Goal: Transaction & Acquisition: Purchase product/service

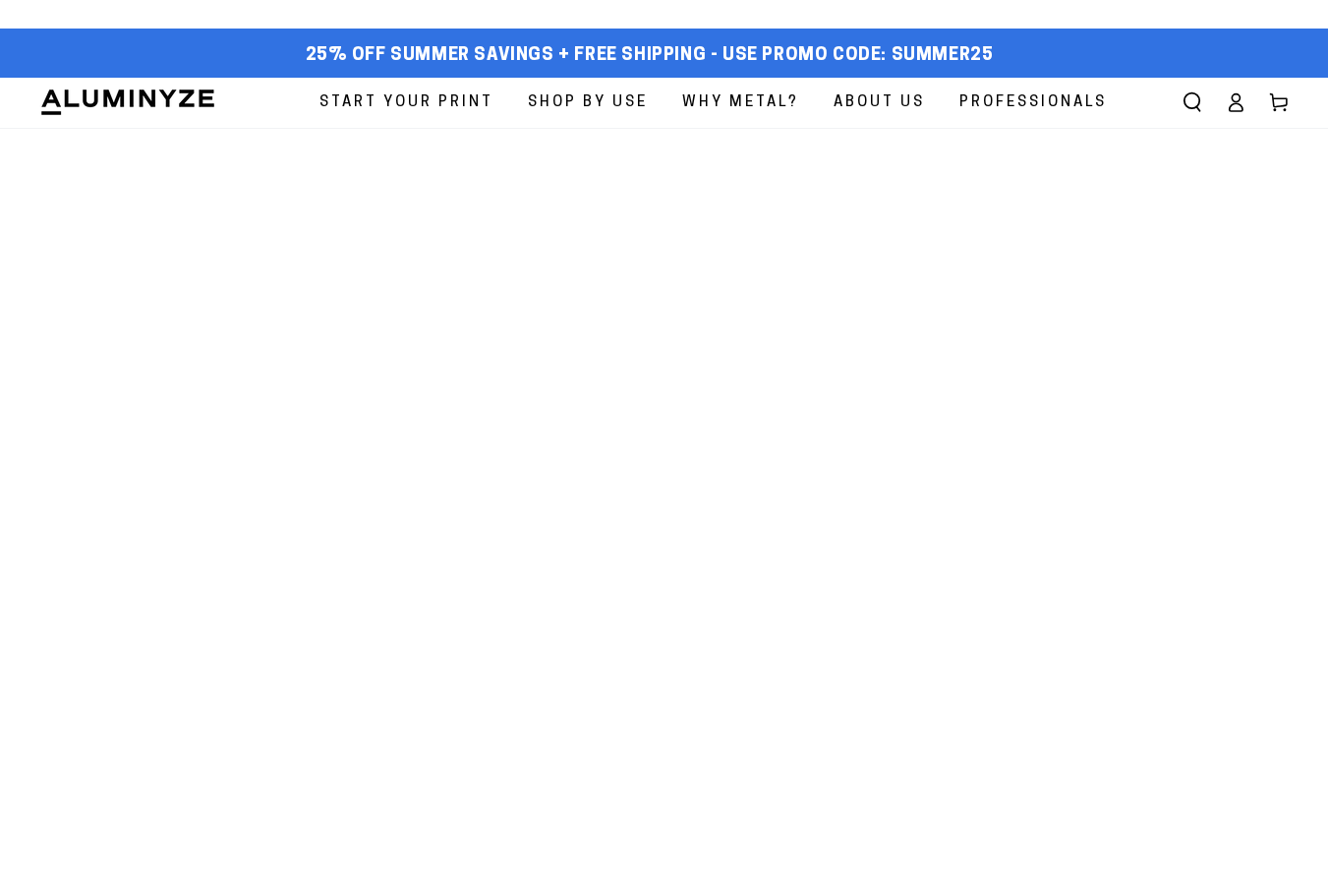
scroll to position [201, 0]
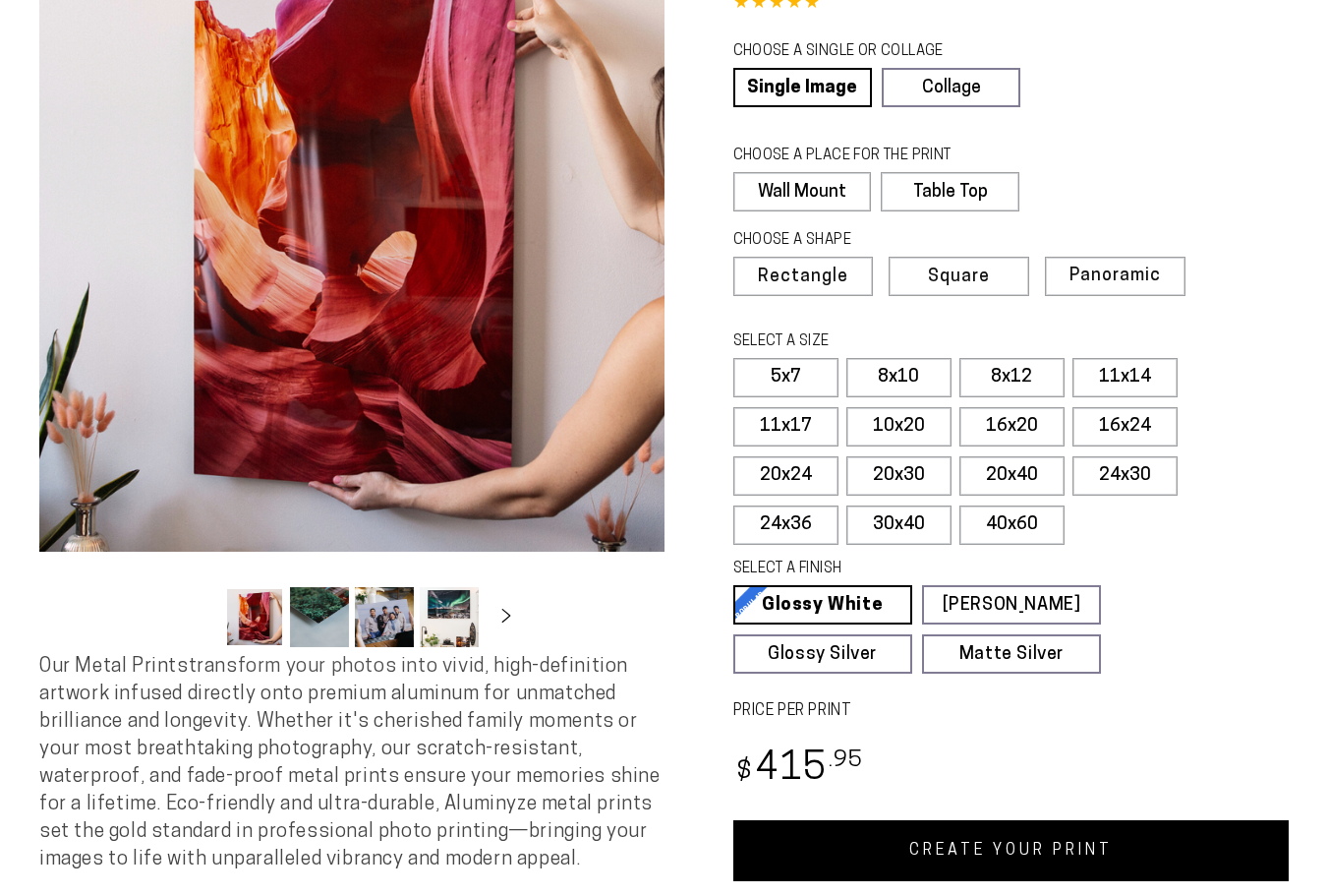
select select "**********"
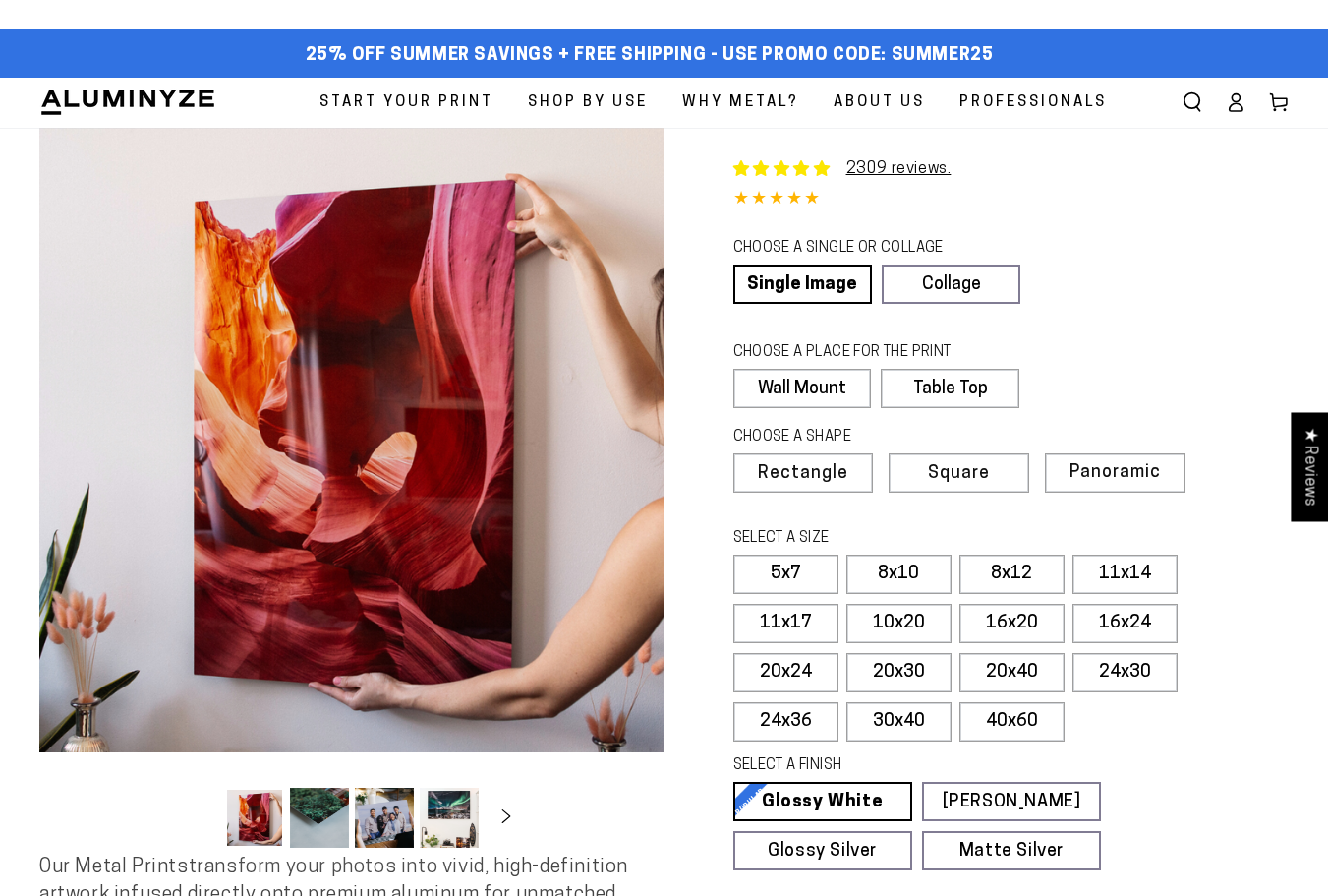
scroll to position [0, 0]
click at [828, 389] on label "Wall Mount" at bounding box center [802, 389] width 137 height 40
click at [933, 390] on label "Table Top" at bounding box center [948, 389] width 136 height 40
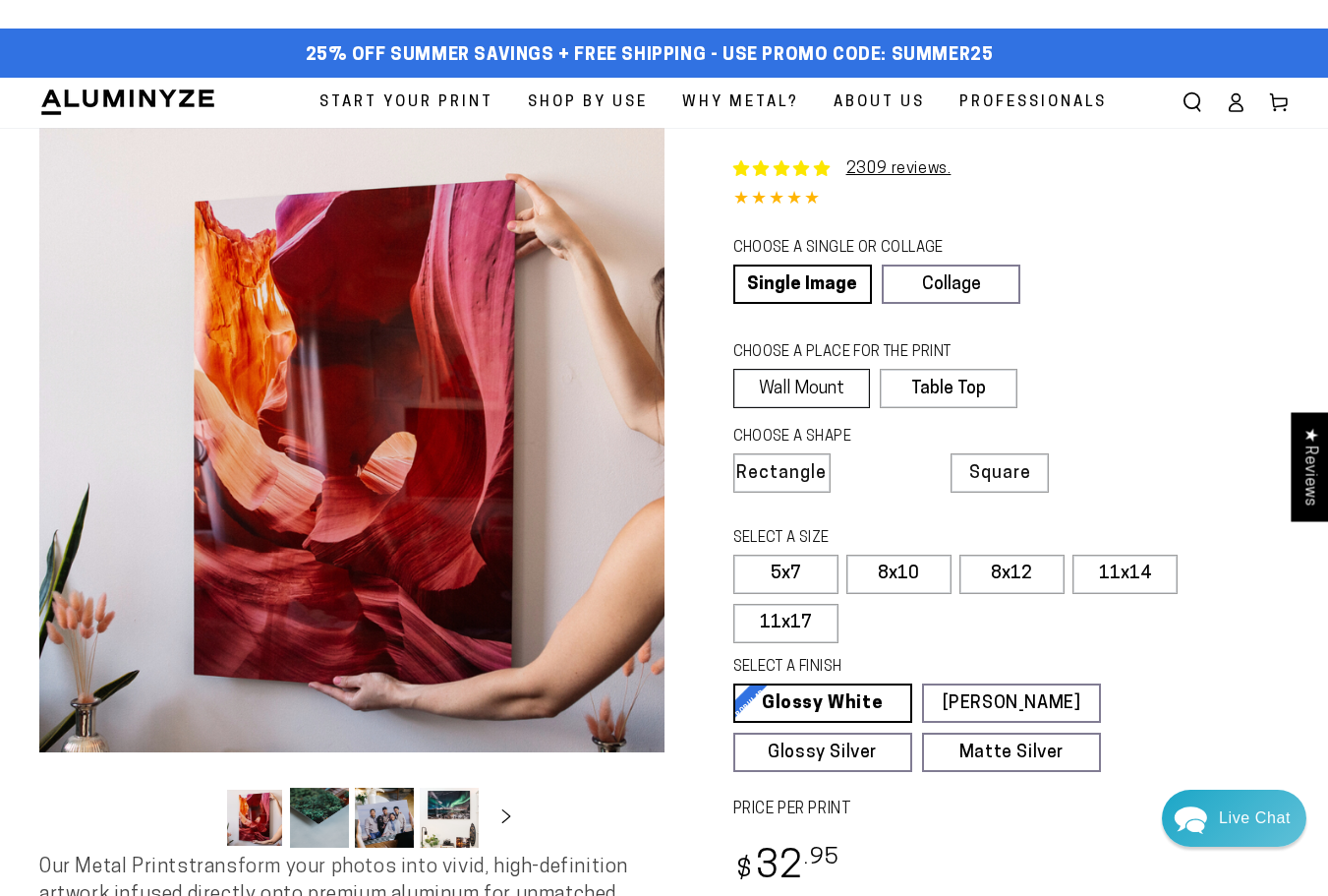
click at [799, 382] on label "Wall Mount" at bounding box center [802, 389] width 137 height 40
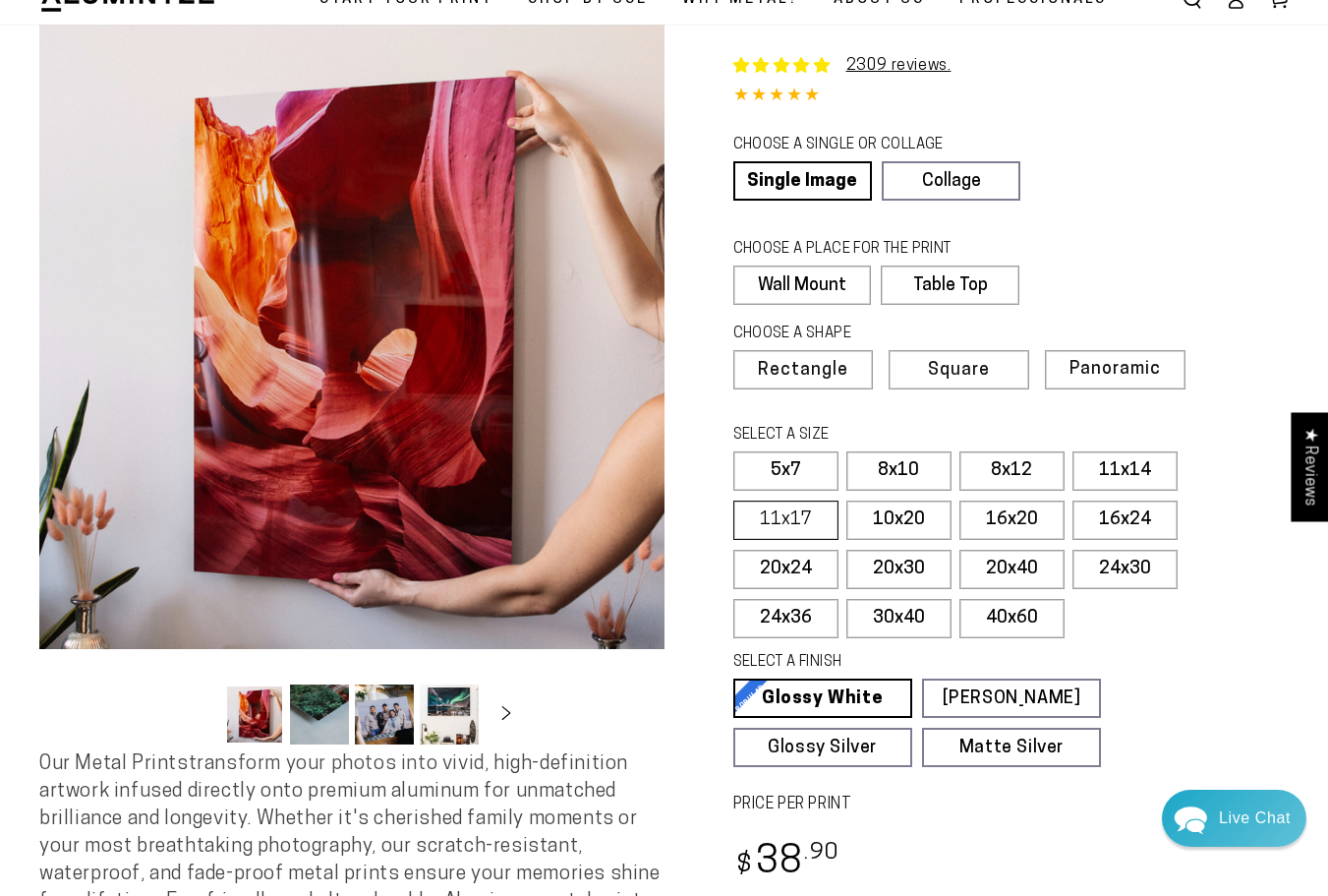
scroll to position [116, 0]
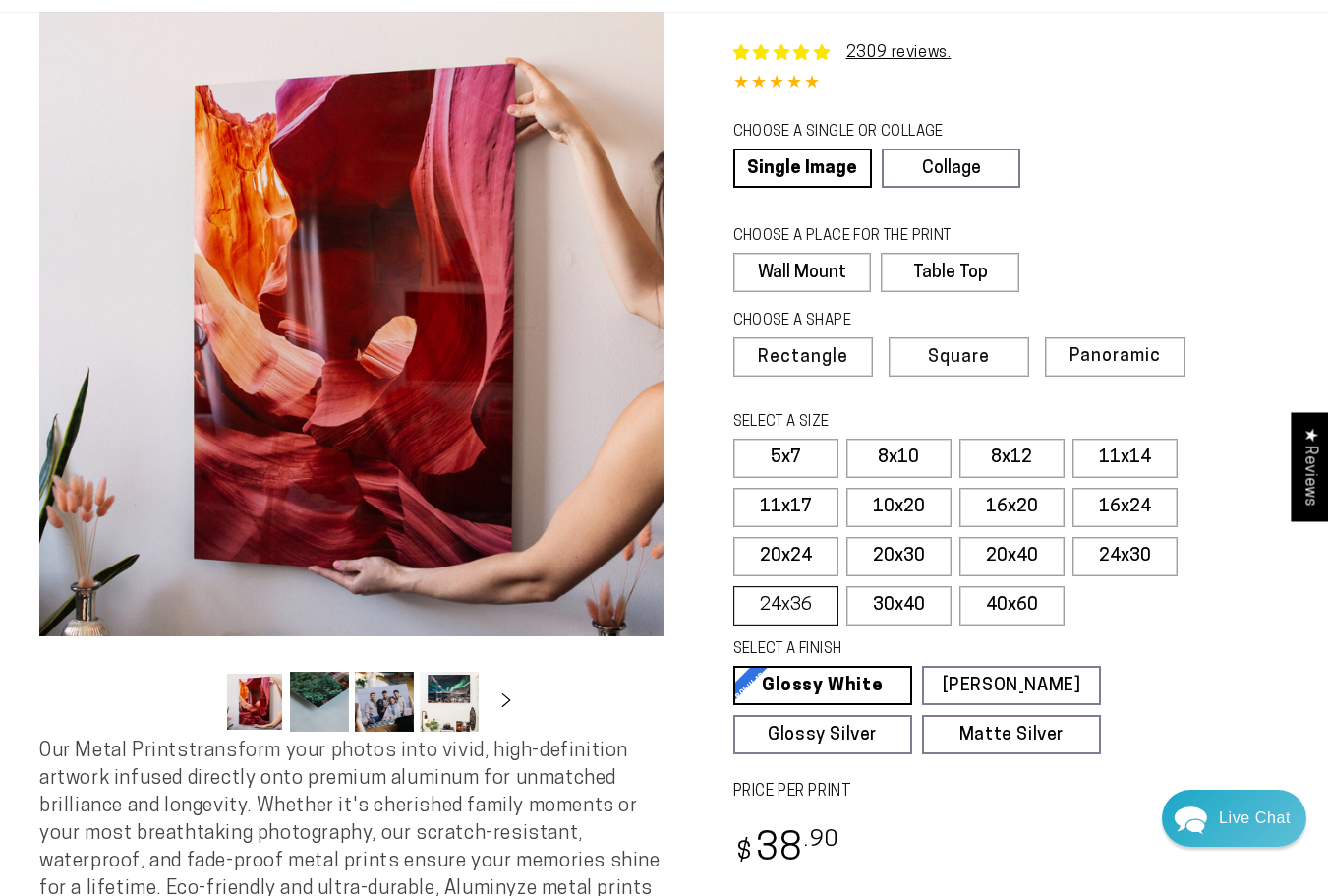
click at [786, 601] on label "24x36" at bounding box center [786, 606] width 105 height 40
click at [885, 598] on label "30x40" at bounding box center [899, 606] width 105 height 40
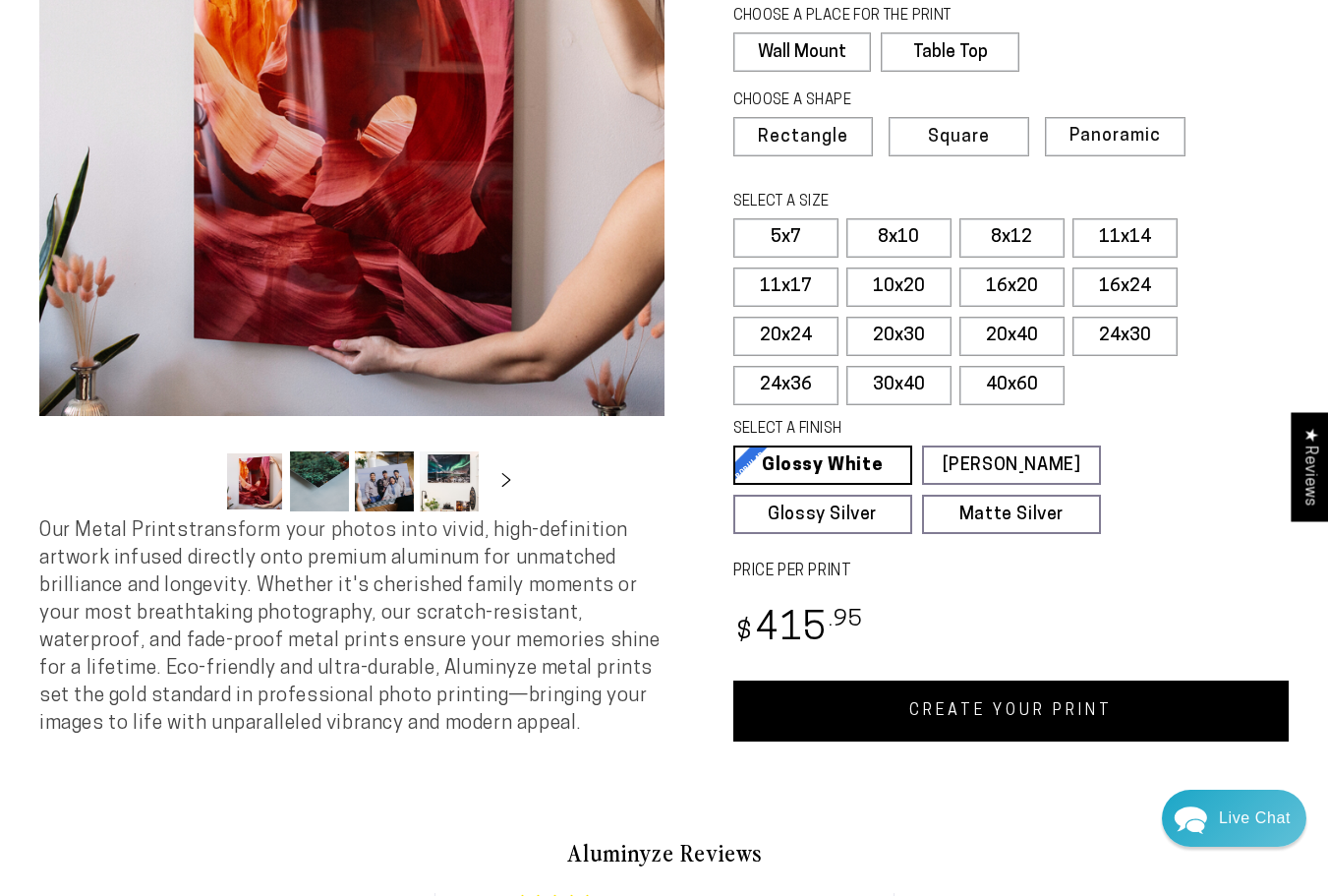
scroll to position [367, 0]
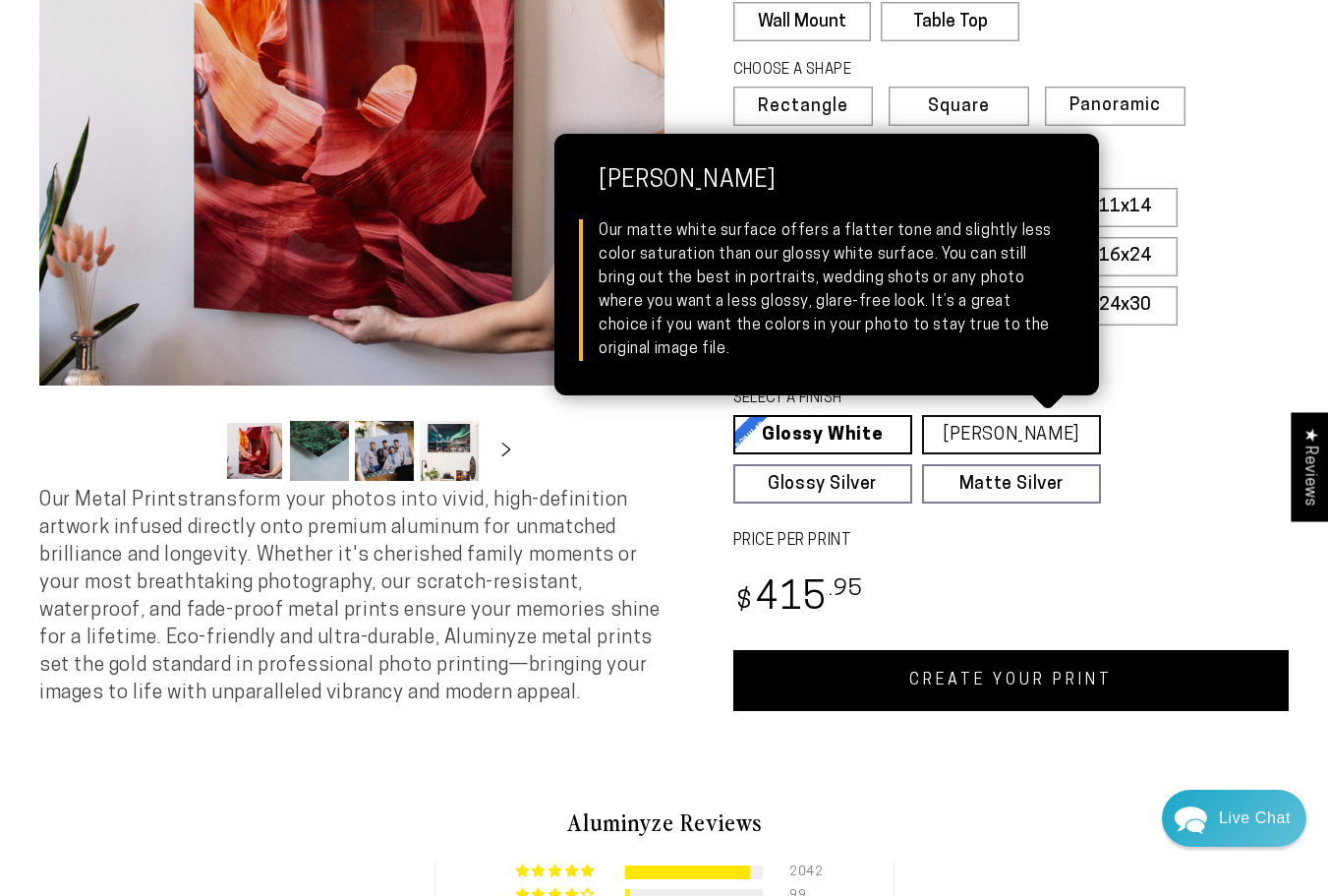
click at [973, 429] on link "[PERSON_NAME] Matte White Our matte white surface offers a flatter tone and sli…" at bounding box center [1012, 435] width 179 height 40
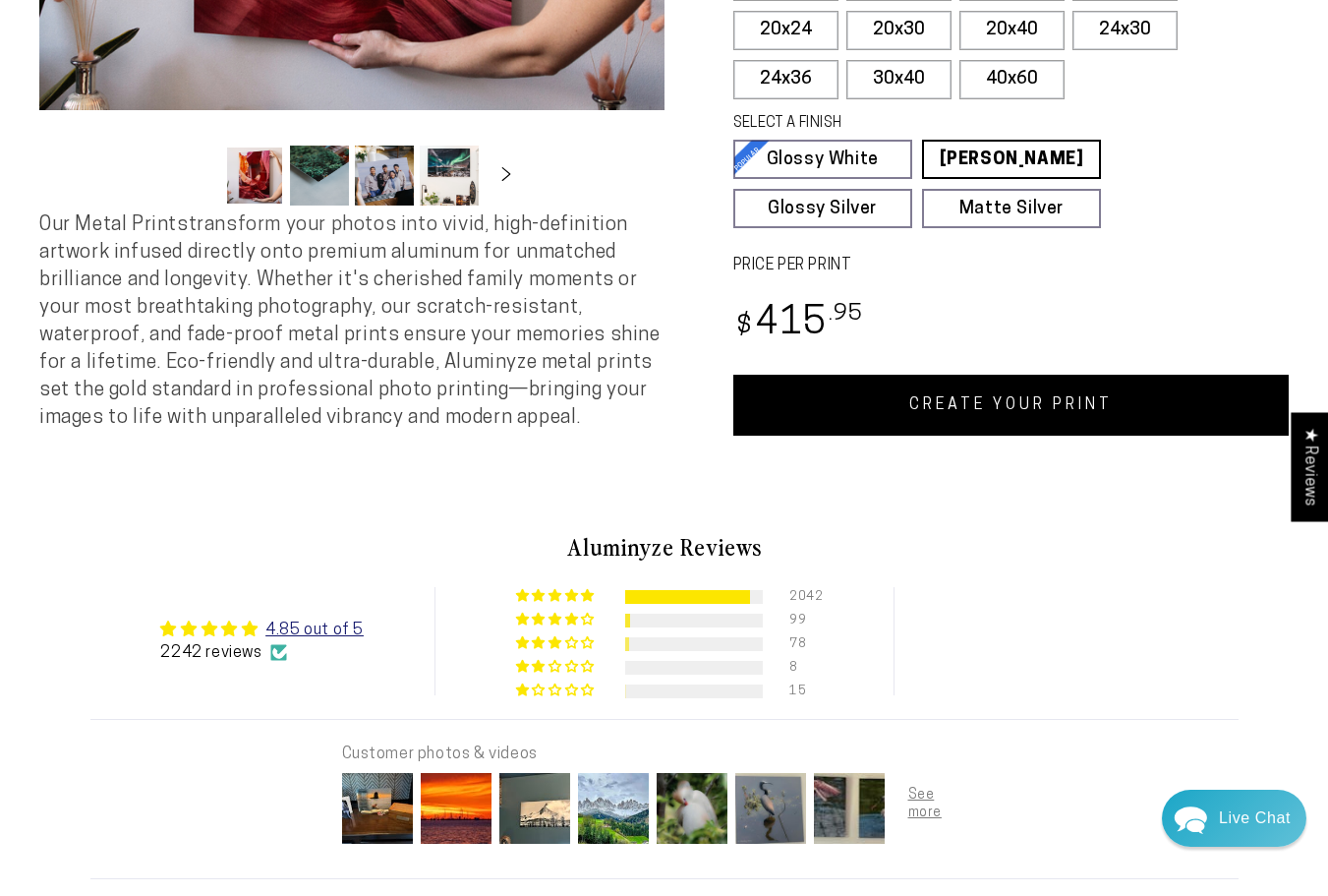
scroll to position [714, 0]
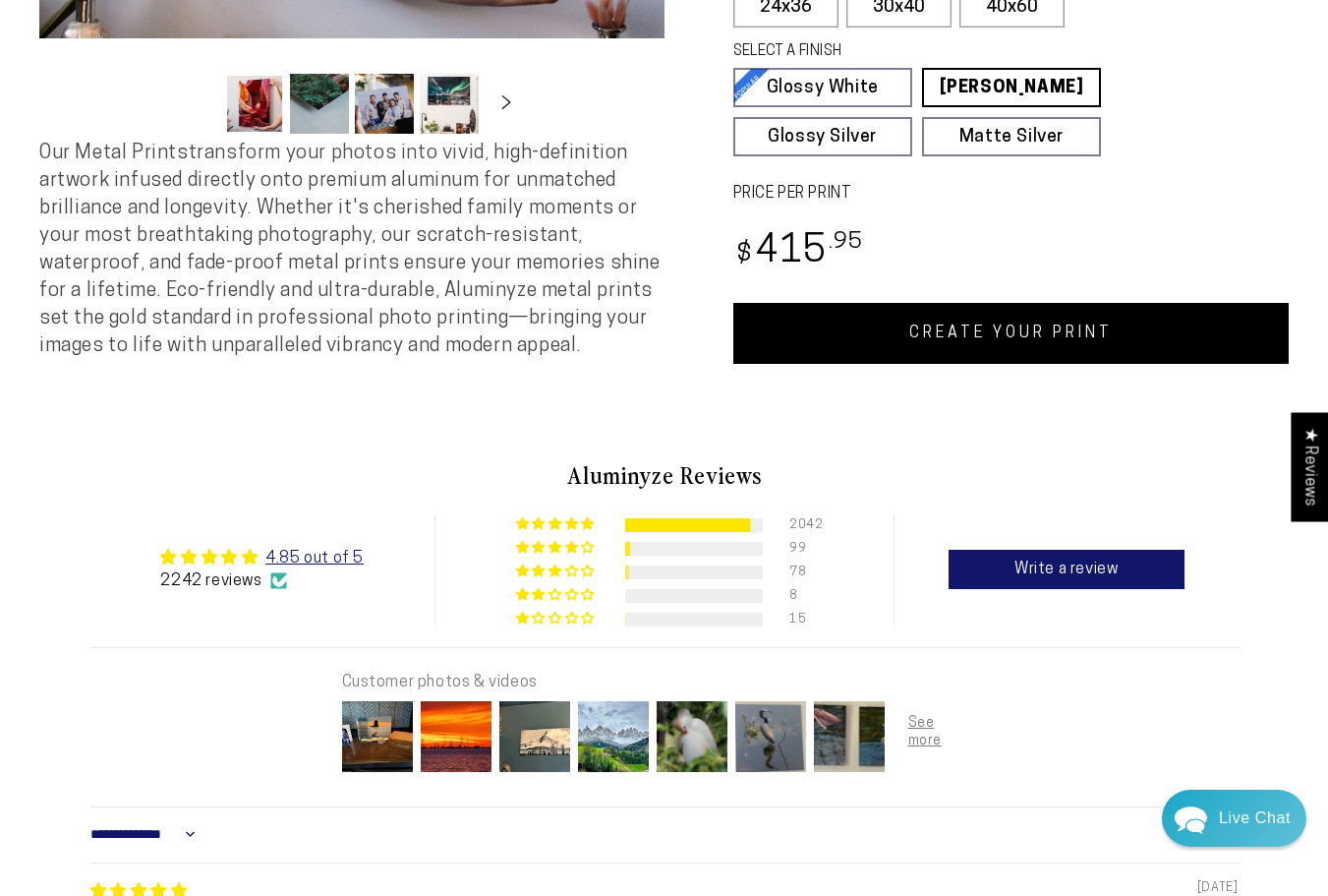
click at [967, 322] on link "CREATE YOUR PRINT" at bounding box center [1011, 332] width 556 height 61
